Goal: Task Accomplishment & Management: Manage account settings

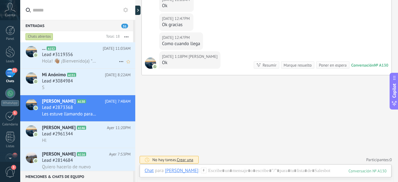
click at [72, 55] on span "Lead #3119356" at bounding box center [57, 55] width 31 height 6
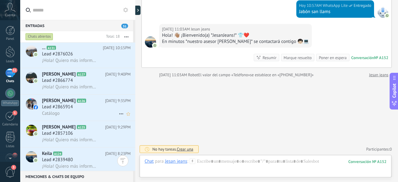
scroll to position [734, 0]
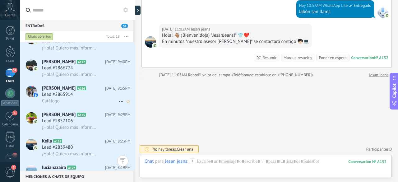
click at [70, 97] on span "Lead #2865914" at bounding box center [57, 94] width 31 height 6
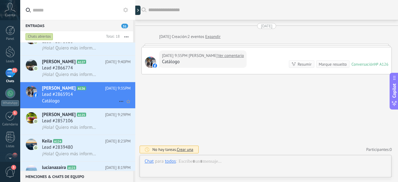
scroll to position [0, 0]
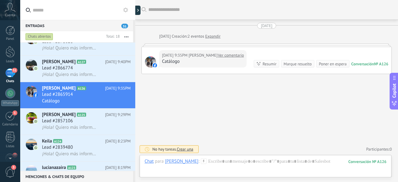
click at [226, 56] on link "Ver comentario" at bounding box center [231, 55] width 26 height 6
